Goal: Navigation & Orientation: Find specific page/section

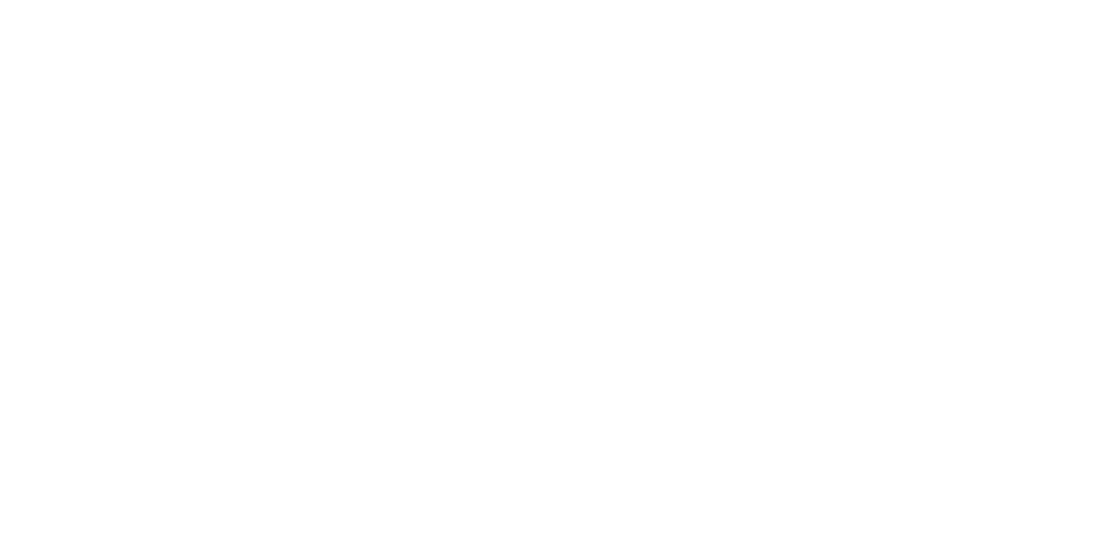
scroll to position [413, 0]
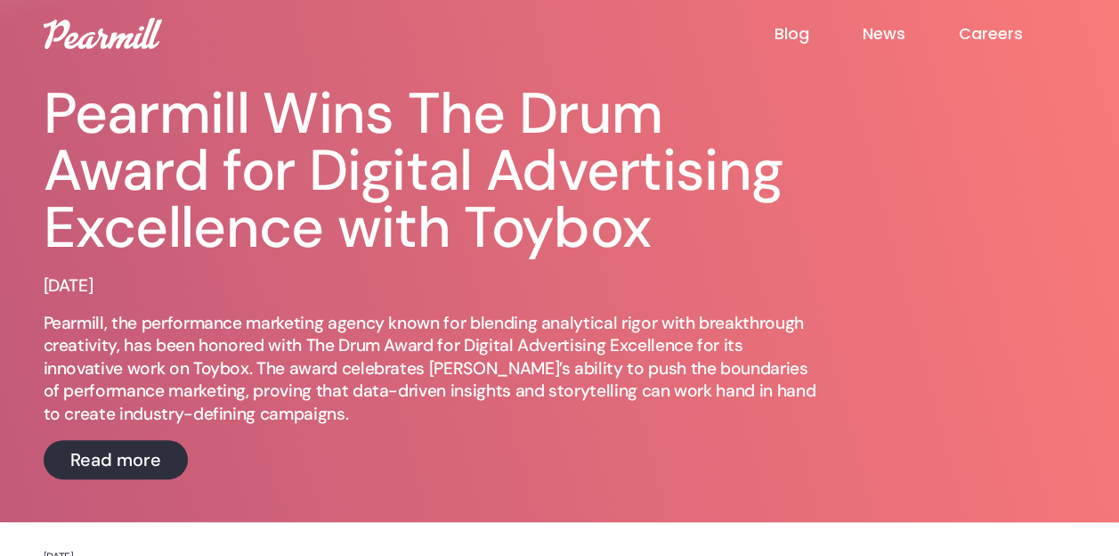
click at [105, 45] on img at bounding box center [103, 33] width 118 height 31
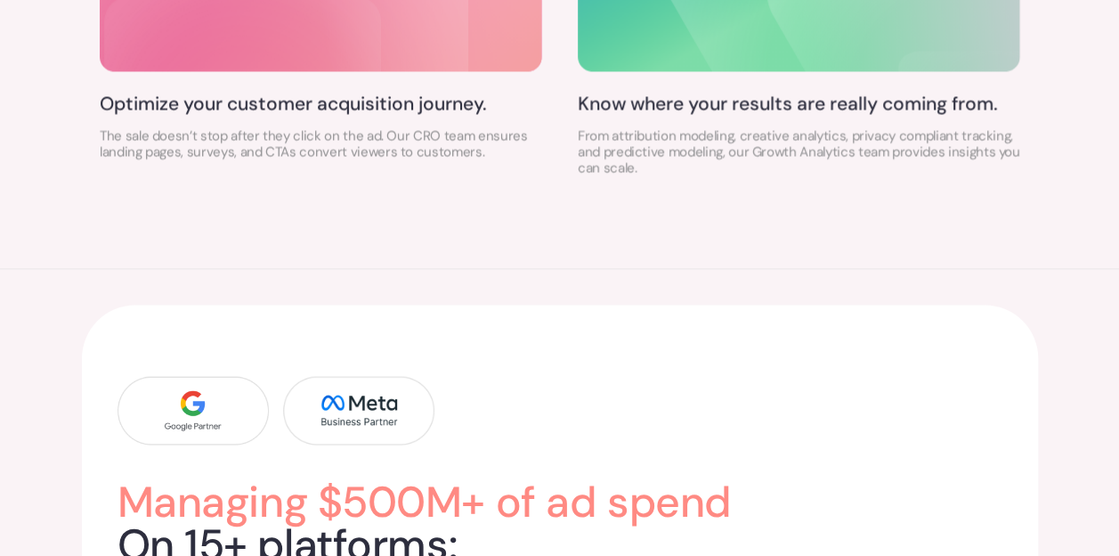
scroll to position [1582, 0]
